Goal: Find specific page/section: Find specific page/section

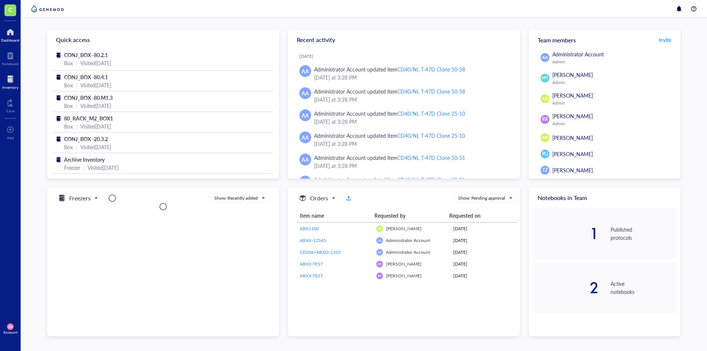
click at [12, 81] on div at bounding box center [10, 79] width 16 height 12
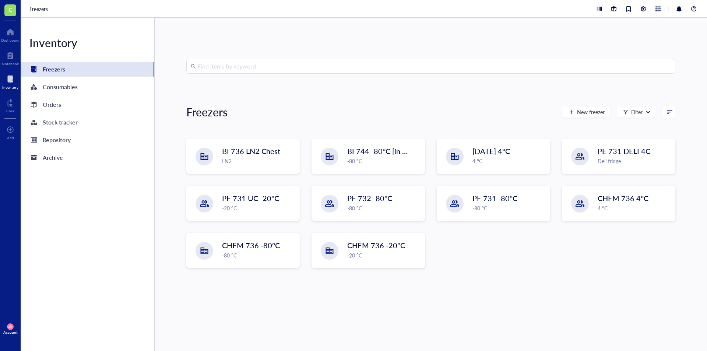
click at [209, 64] on input "search" at bounding box center [433, 66] width 473 height 14
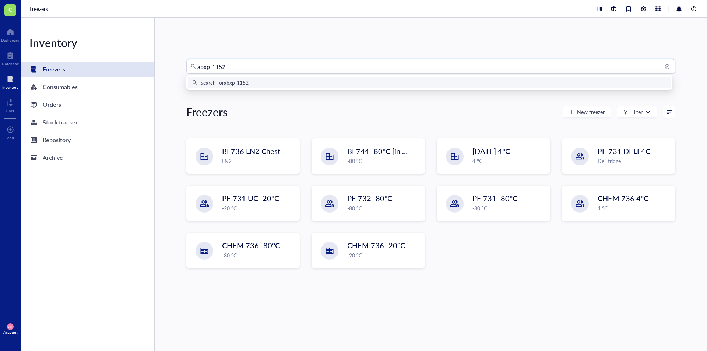
type input "abxp-1152"
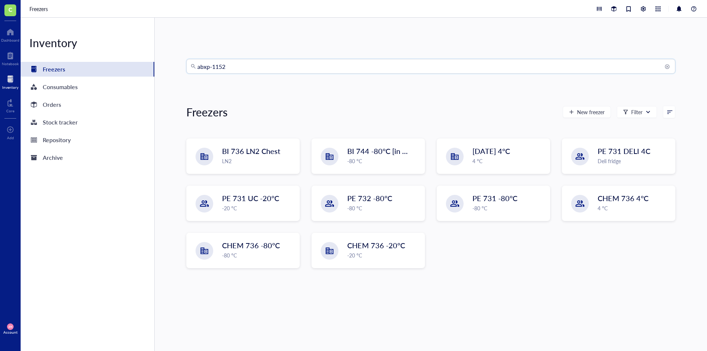
click at [555, 66] on input "abxp-1152" at bounding box center [433, 66] width 473 height 14
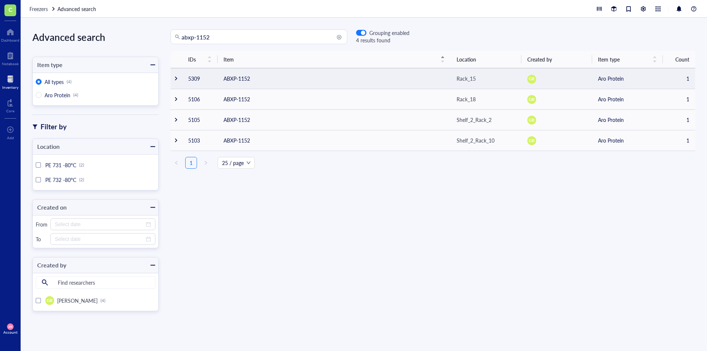
click at [179, 78] on td at bounding box center [176, 78] width 12 height 21
